Goal: Task Accomplishment & Management: Use online tool/utility

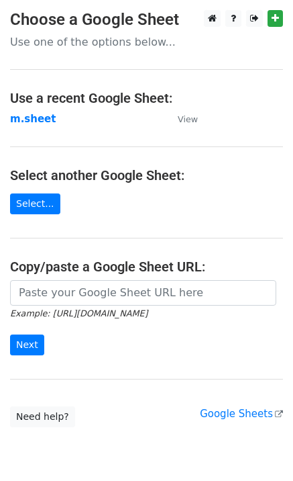
type input "https://docs.google.com/spreadsheets/d/1NSPy5y9XraHPasg8dEzu-ngu0Ro3lXZEEAXZcNX…"
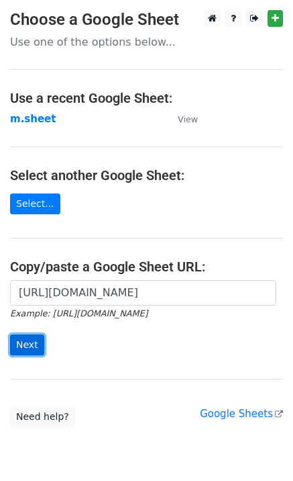
click at [11, 350] on input "Next" at bounding box center [27, 344] width 34 height 21
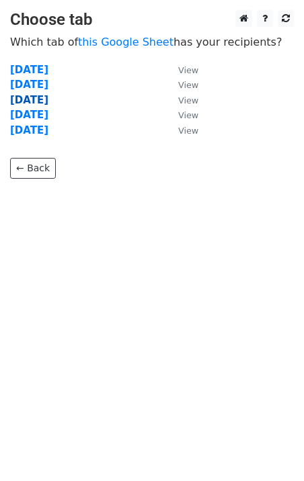
click at [32, 103] on strong "[DATE]" at bounding box center [29, 100] width 38 height 12
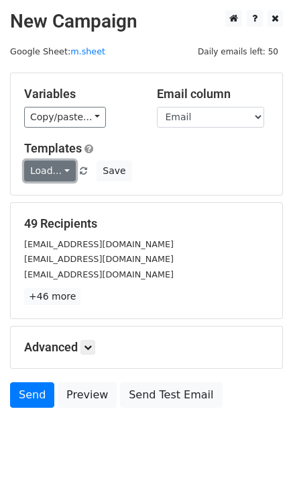
click at [50, 179] on link "Load..." at bounding box center [50, 171] width 52 height 21
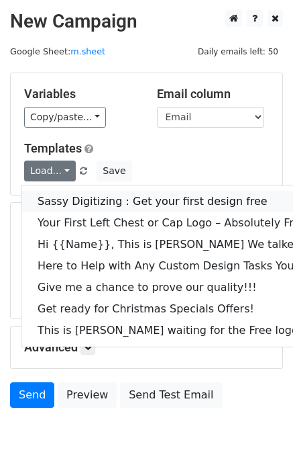
click at [58, 199] on link "Sassy Digitizing : Get your first design free" at bounding box center [188, 201] width 334 height 21
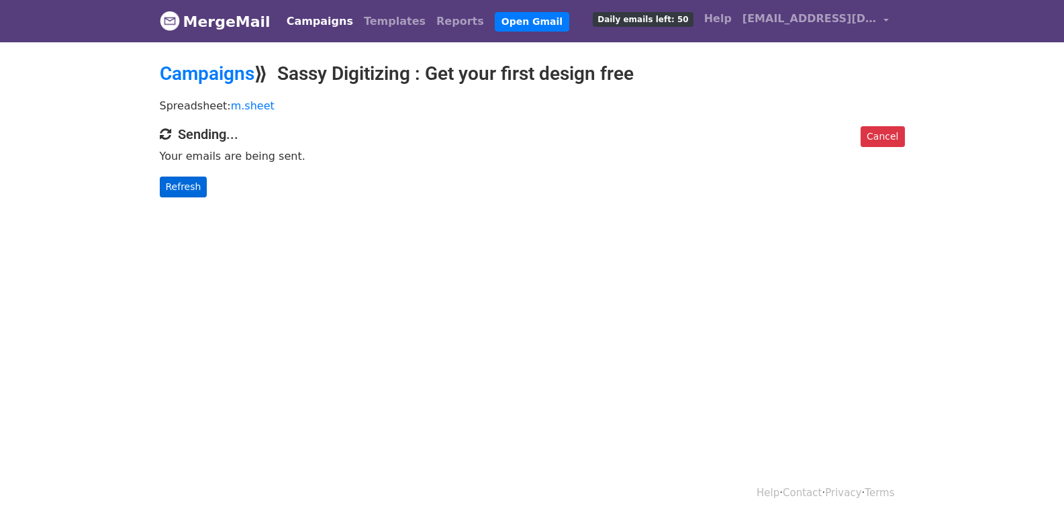
drag, startPoint x: 177, startPoint y: 171, endPoint x: 183, endPoint y: 186, distance: 16.4
click at [183, 184] on div "Cancel Sending... Your emails are being sent. Refresh" at bounding box center [533, 161] width 766 height 71
click at [183, 186] on link "Refresh" at bounding box center [184, 187] width 48 height 21
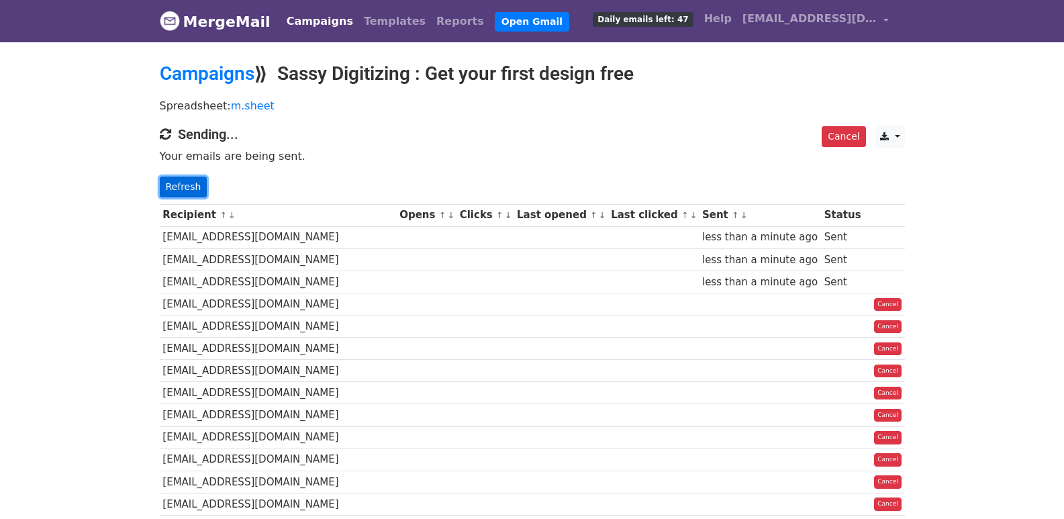
click at [184, 181] on link "Refresh" at bounding box center [184, 187] width 48 height 21
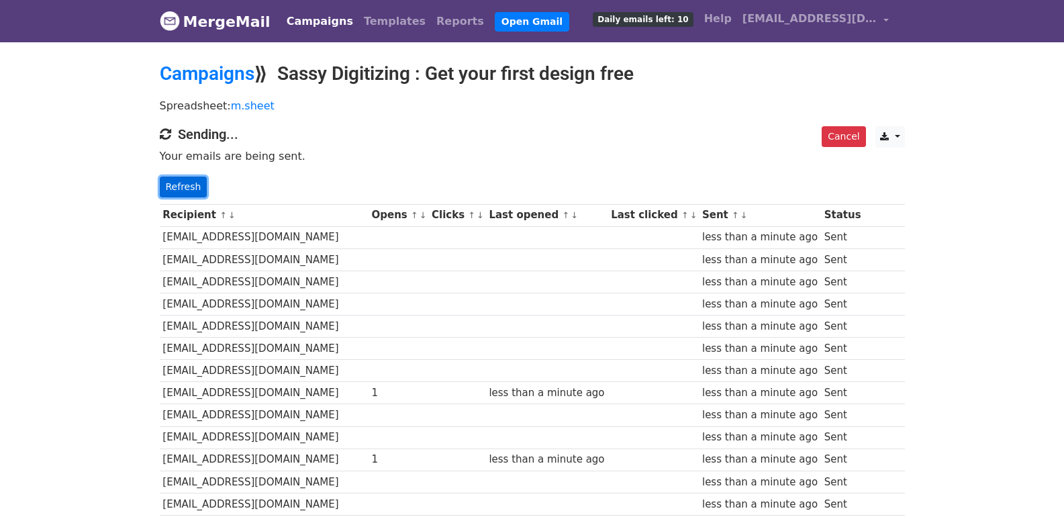
click at [186, 179] on link "Refresh" at bounding box center [184, 187] width 48 height 21
